Goal: Task Accomplishment & Management: Use online tool/utility

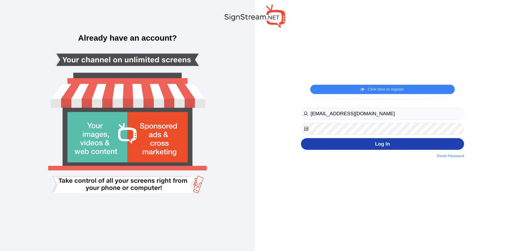
click at [367, 146] on button "Log In" at bounding box center [382, 144] width 163 height 12
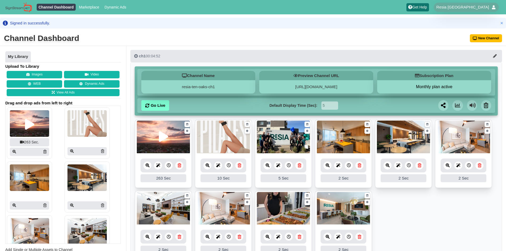
click at [29, 125] on div at bounding box center [29, 124] width 9 height 11
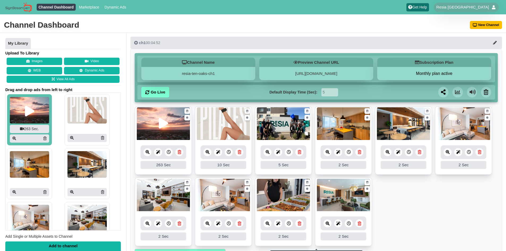
click at [163, 138] on img at bounding box center [163, 123] width 53 height 33
click at [295, 74] on link "[URL][DOMAIN_NAME]" at bounding box center [316, 73] width 42 height 5
click at [170, 152] on icon at bounding box center [169, 152] width 4 height 4
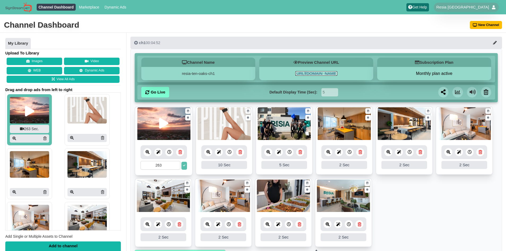
click at [170, 152] on icon at bounding box center [169, 152] width 4 height 4
click at [184, 166] on icon at bounding box center [184, 165] width 2 height 2
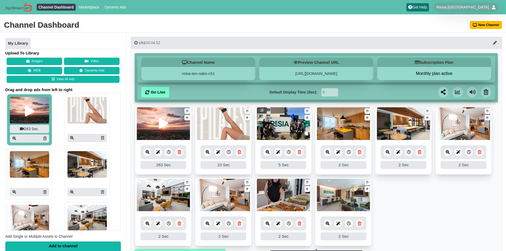
click at [160, 153] on icon at bounding box center [158, 152] width 4 height 4
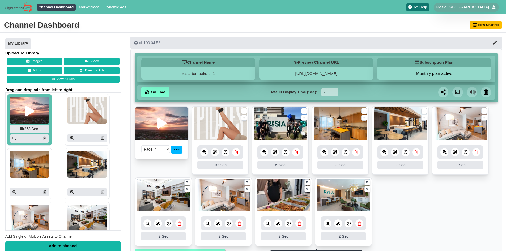
click at [168, 150] on select "Fade In Scale In Swirl In Slide In Slide Elliptic Roll In Swing In" at bounding box center [155, 149] width 29 height 8
click at [178, 149] on div "Save" at bounding box center [176, 150] width 11 height 8
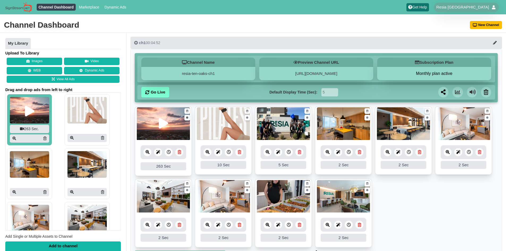
click at [187, 118] on icon at bounding box center [187, 117] width 2 height 3
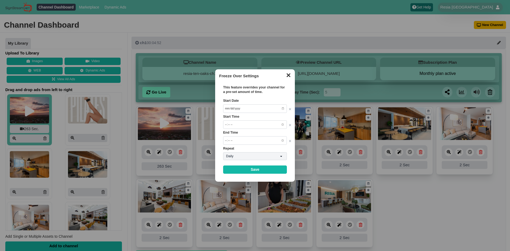
click at [289, 75] on button "✕" at bounding box center [288, 75] width 10 height 8
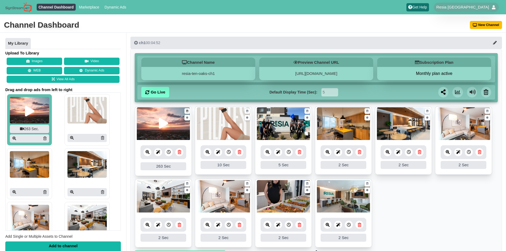
click at [188, 112] on icon at bounding box center [187, 110] width 2 height 3
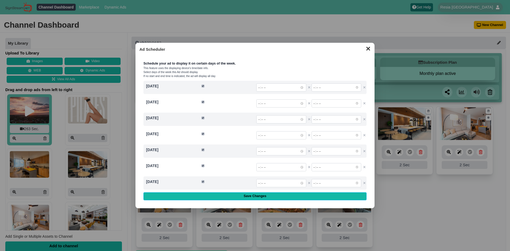
click at [368, 50] on button "✕" at bounding box center [368, 48] width 10 height 8
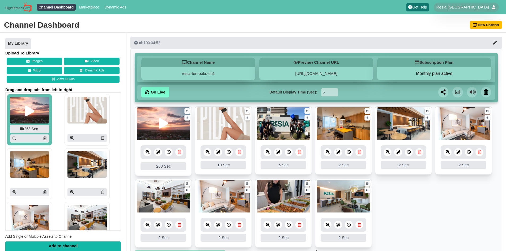
click at [162, 128] on div at bounding box center [163, 123] width 9 height 11
click at [163, 122] on div at bounding box center [163, 123] width 9 height 11
